Goal: Navigation & Orientation: Find specific page/section

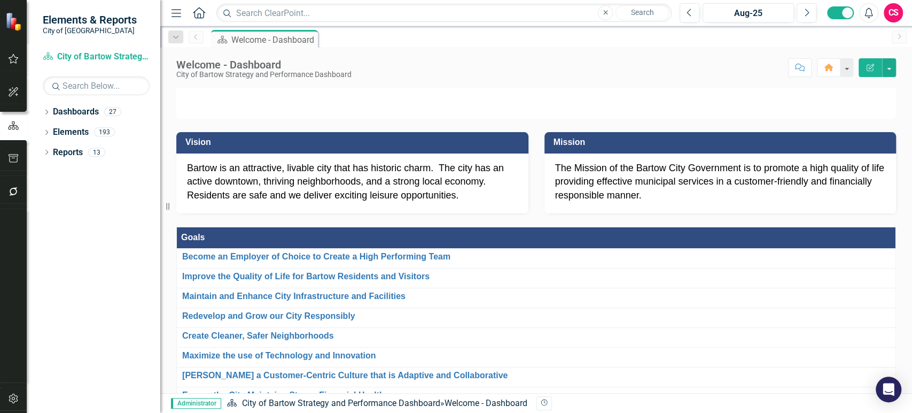
click at [829, 88] on p at bounding box center [536, 88] width 720 height 0
click at [47, 114] on icon "Dropdown" at bounding box center [46, 113] width 7 height 6
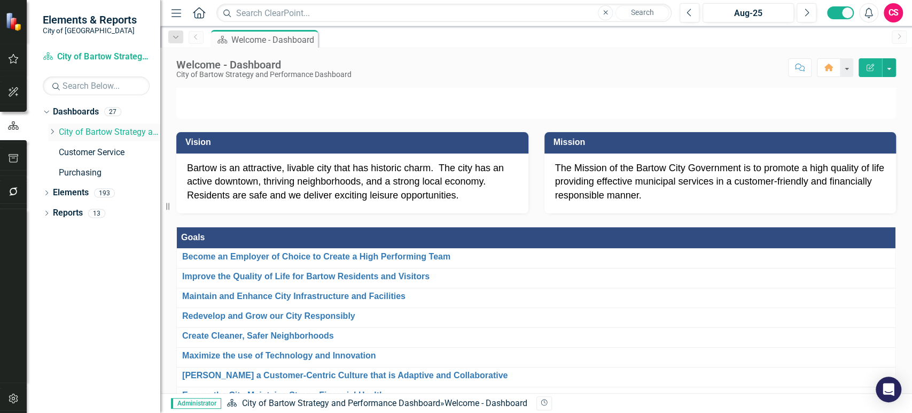
click at [51, 128] on icon "Dropdown" at bounding box center [52, 131] width 8 height 6
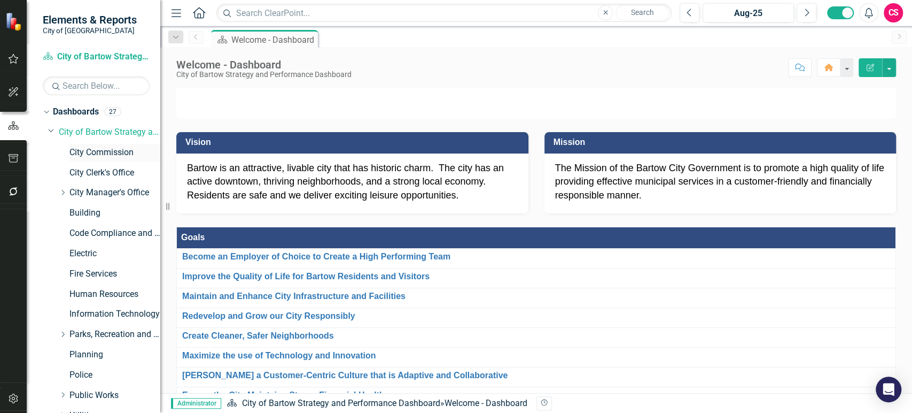
click at [115, 151] on link "City Commission" at bounding box center [114, 152] width 91 height 12
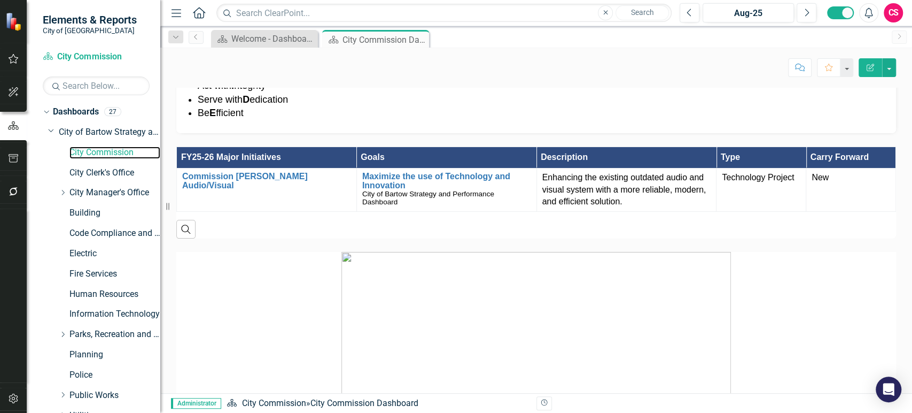
scroll to position [316, 0]
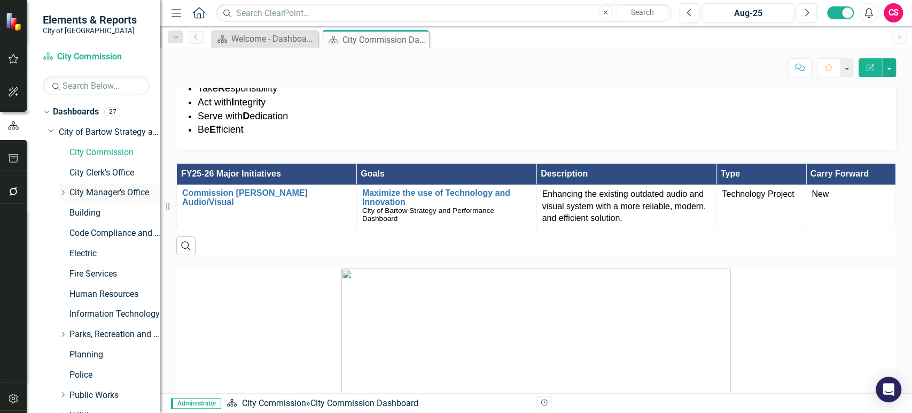
click at [120, 184] on div "Dropdown City Manager's Office" at bounding box center [110, 193] width 102 height 18
click at [64, 194] on icon "Dropdown" at bounding box center [63, 192] width 8 height 6
click at [82, 207] on link "Communications" at bounding box center [120, 213] width 80 height 12
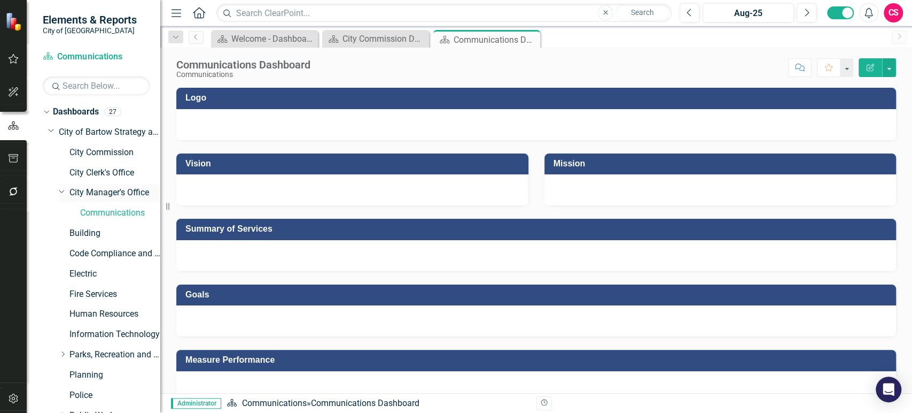
click at [124, 191] on link "City Manager's Office" at bounding box center [114, 193] width 91 height 12
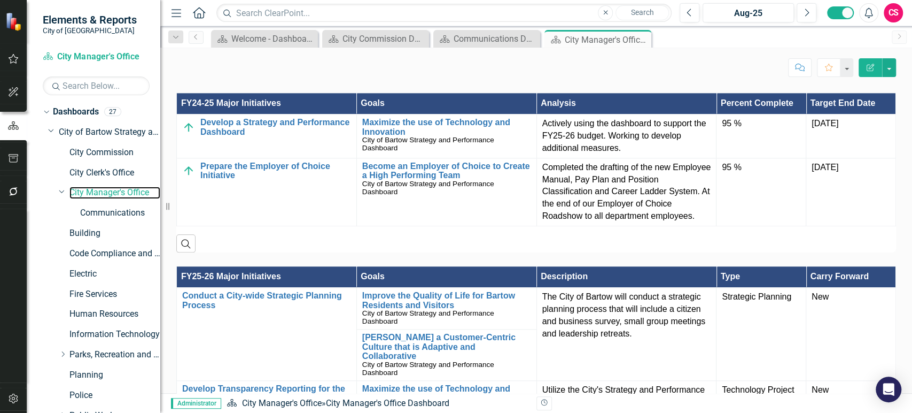
scroll to position [747, 0]
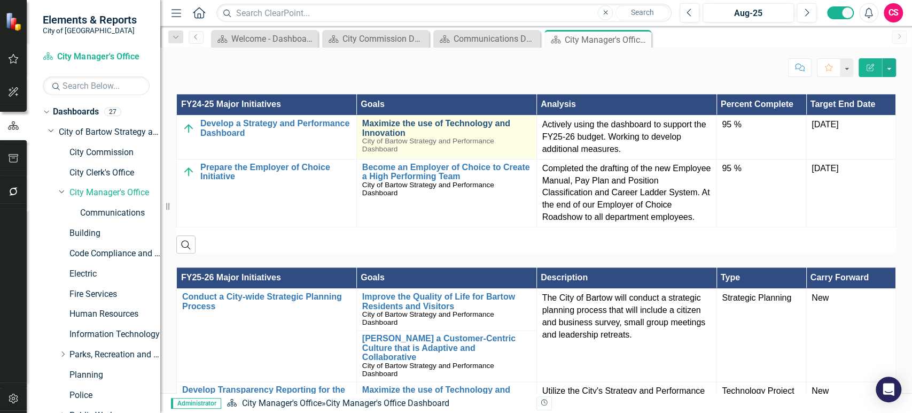
click at [385, 137] on link "Maximize the use of Technology and Innovation" at bounding box center [446, 128] width 169 height 19
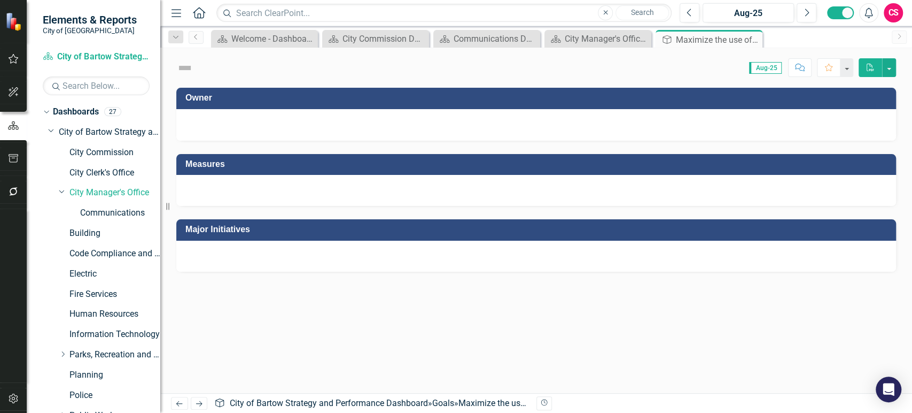
drag, startPoint x: 385, startPoint y: 138, endPoint x: 420, endPoint y: 196, distance: 67.4
click at [420, 196] on div "Owner Measures Major Initiatives" at bounding box center [536, 172] width 720 height 197
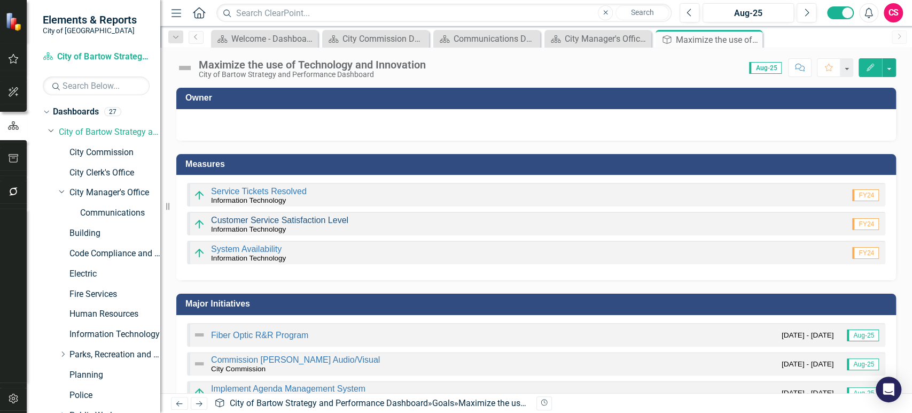
click at [285, 223] on link "Customer Service Satisfaction Level" at bounding box center [279, 219] width 137 height 9
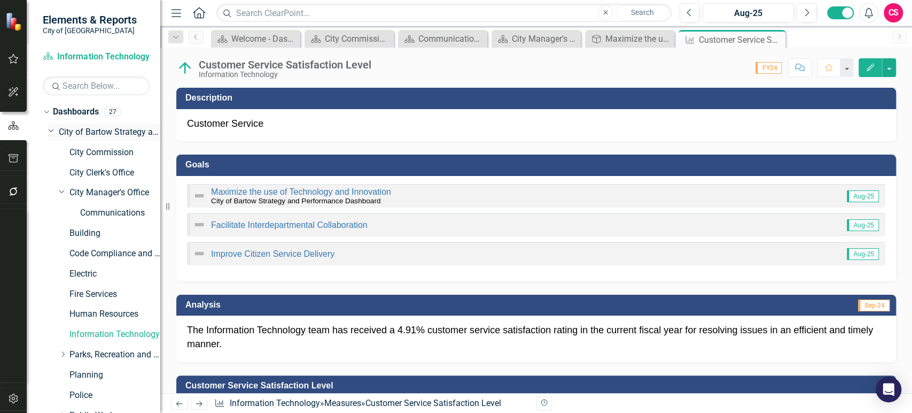
click at [100, 135] on link "City of Bartow Strategy and Performance Dashboard" at bounding box center [110, 132] width 102 height 12
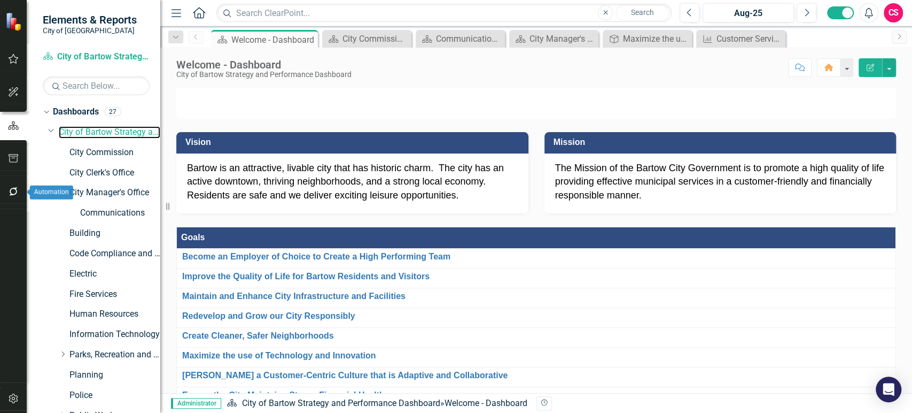
scroll to position [115, 0]
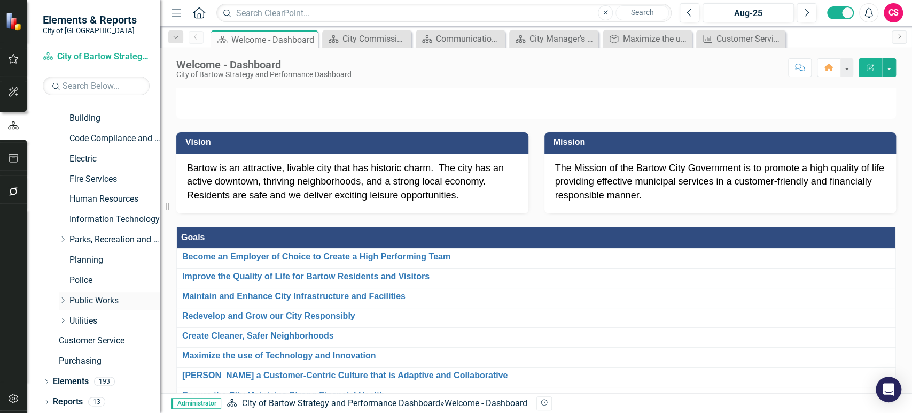
click at [61, 299] on icon "Dropdown" at bounding box center [63, 300] width 8 height 6
click at [78, 321] on div "Fleet Services" at bounding box center [110, 322] width 102 height 20
